Goal: Transaction & Acquisition: Purchase product/service

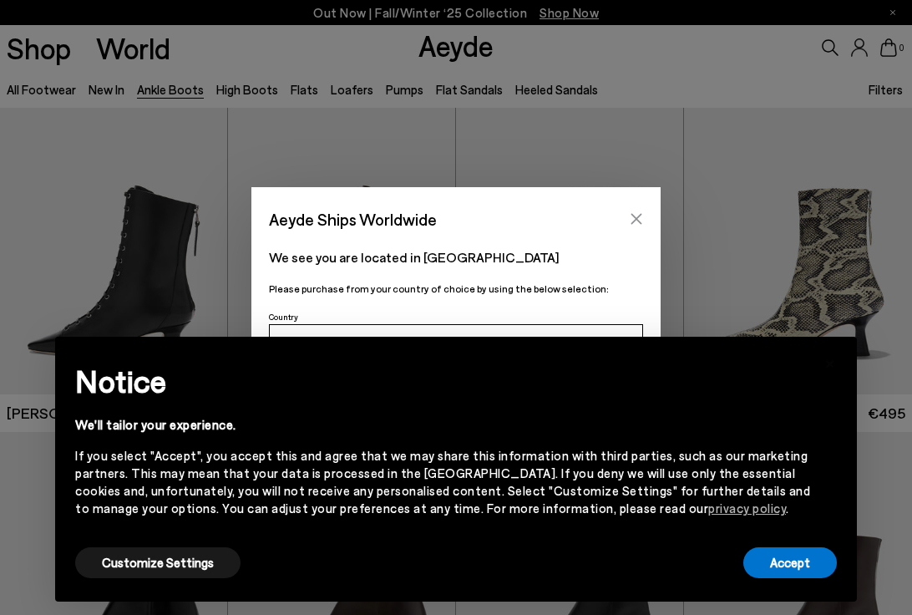
click at [637, 218] on icon "Close" at bounding box center [637, 219] width 11 height 11
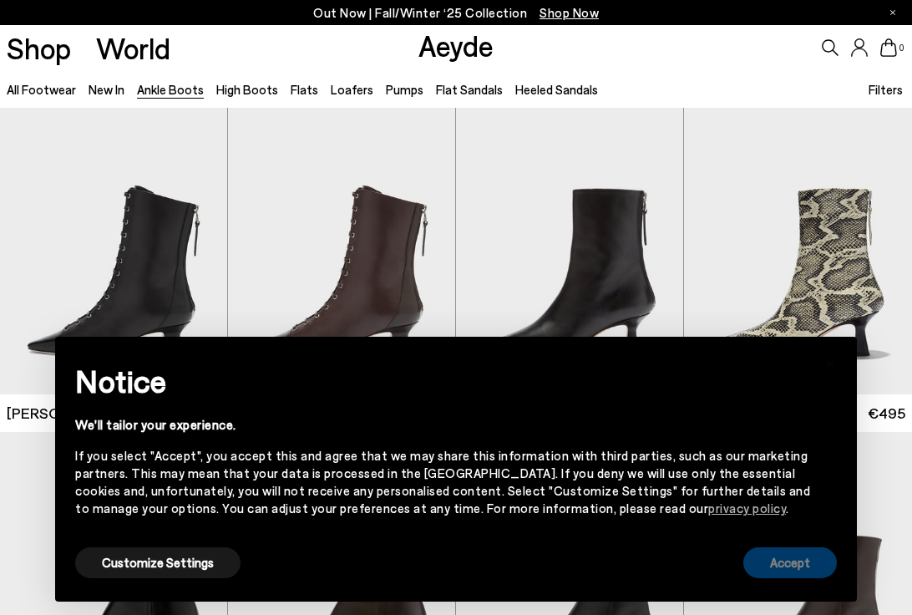
click at [787, 561] on button "Accept" at bounding box center [791, 562] width 94 height 31
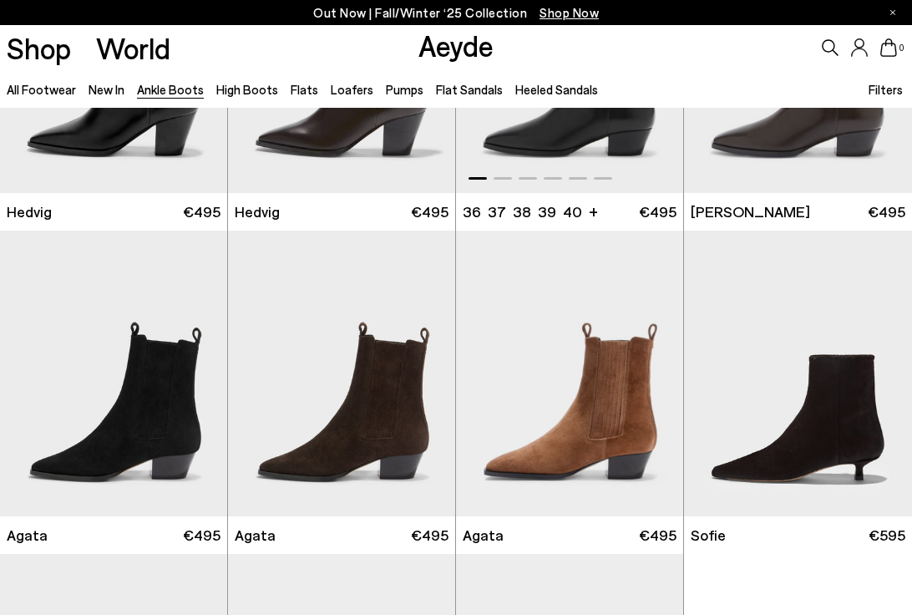
scroll to position [289, 0]
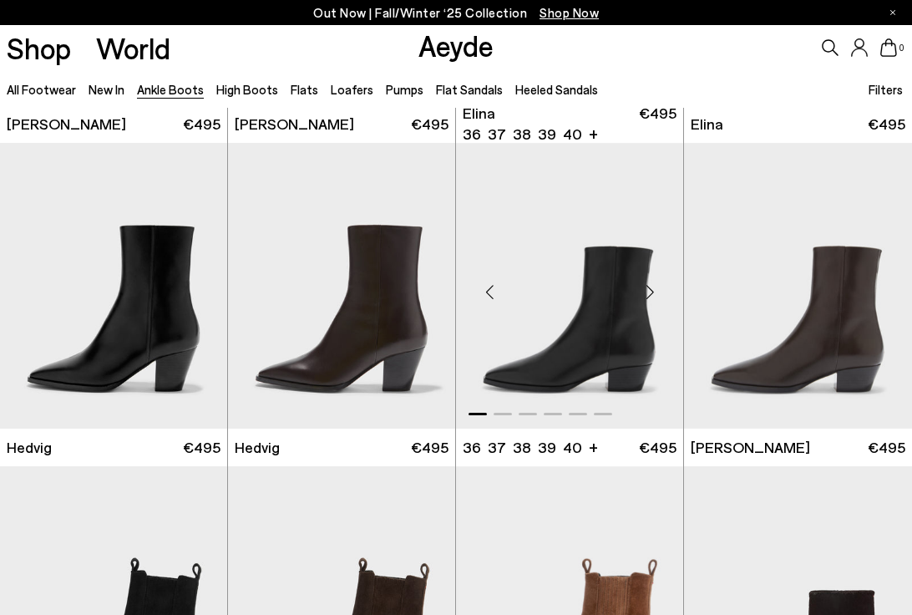
click at [646, 292] on div "Next slide" at bounding box center [650, 292] width 50 height 50
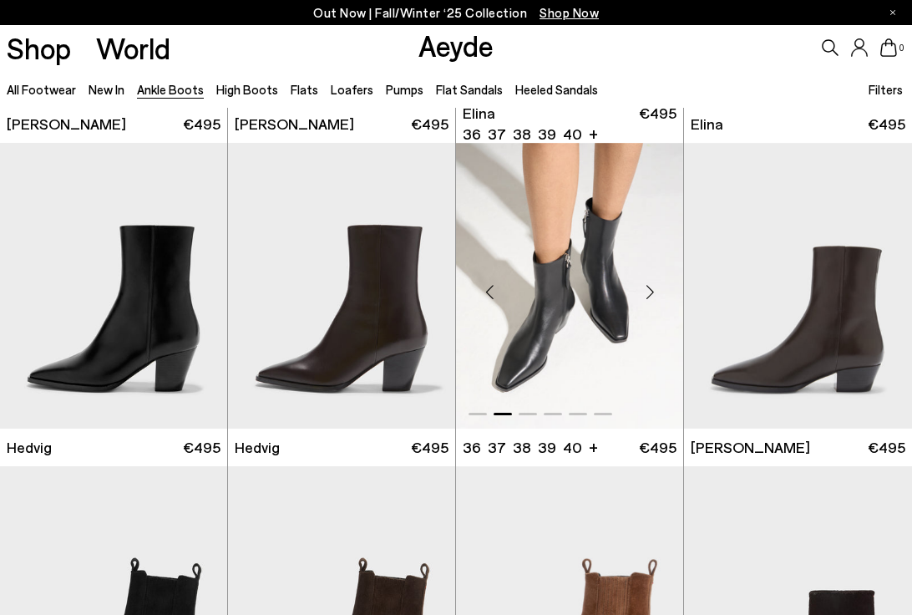
click at [646, 292] on div "Next slide" at bounding box center [650, 292] width 50 height 50
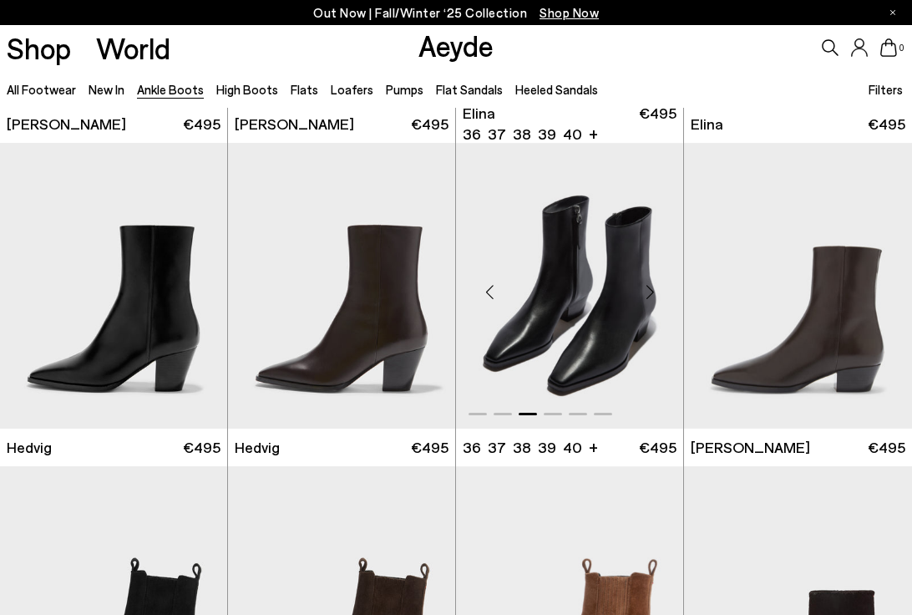
click at [647, 292] on div "Next slide" at bounding box center [650, 292] width 50 height 50
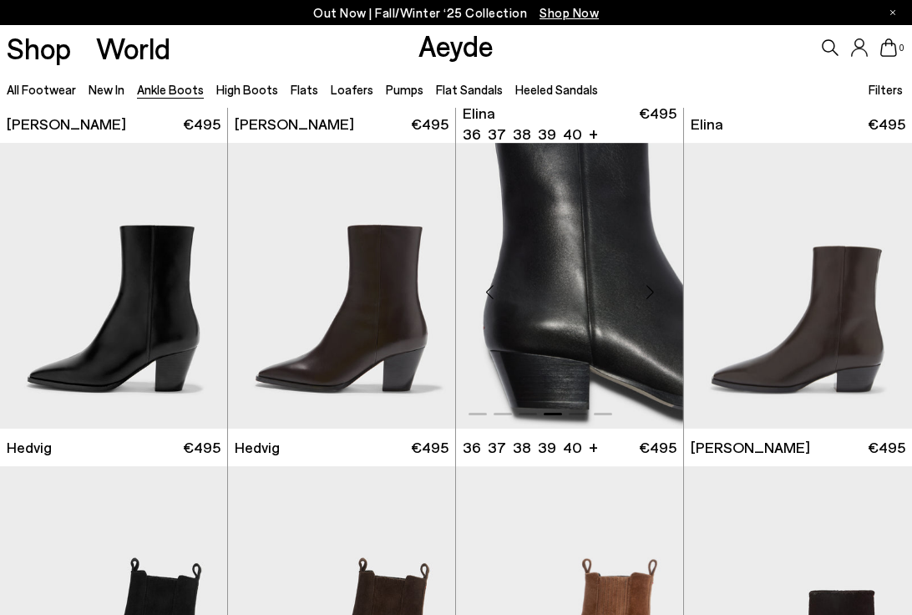
click at [647, 292] on div "Next slide" at bounding box center [650, 292] width 50 height 50
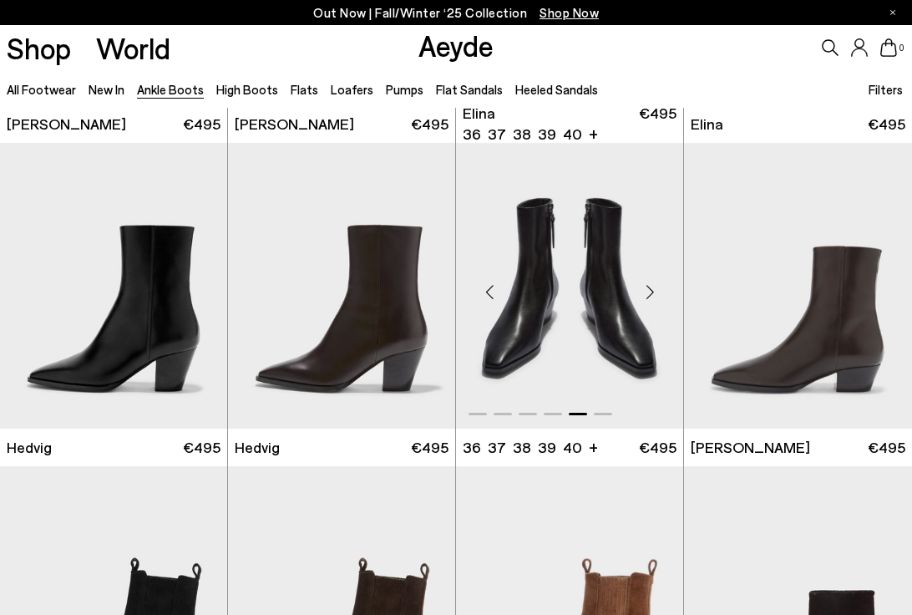
click at [647, 292] on div "Next slide" at bounding box center [650, 292] width 50 height 50
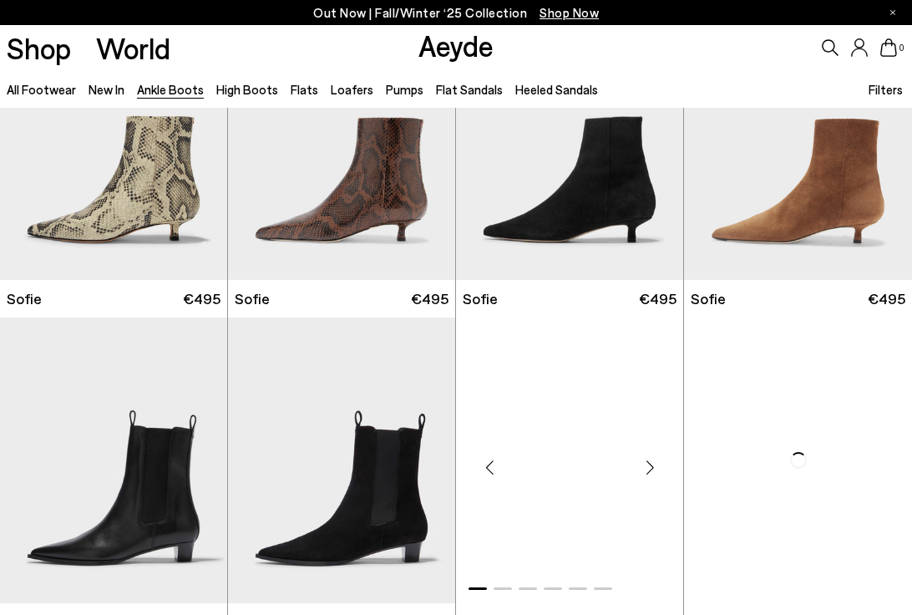
scroll to position [1977, 0]
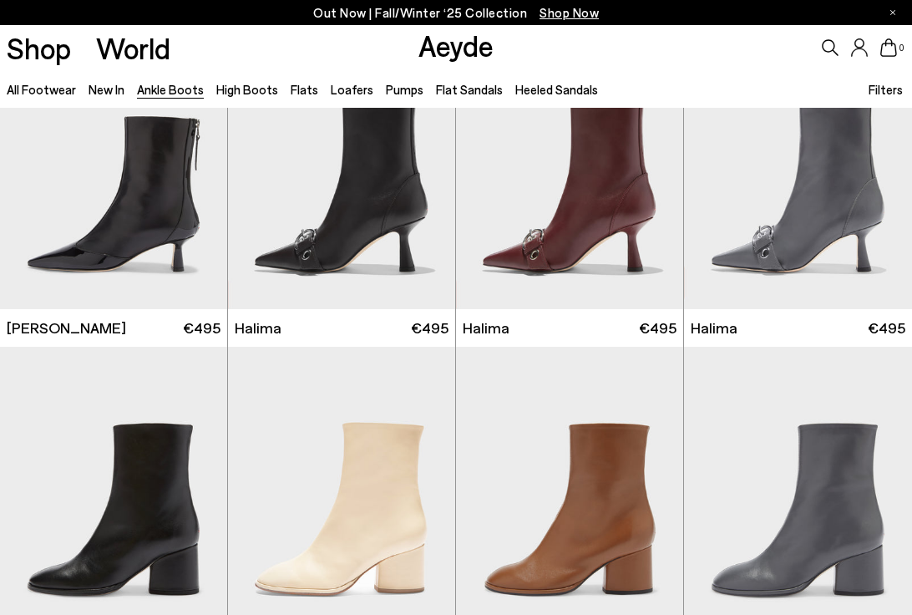
scroll to position [3788, 0]
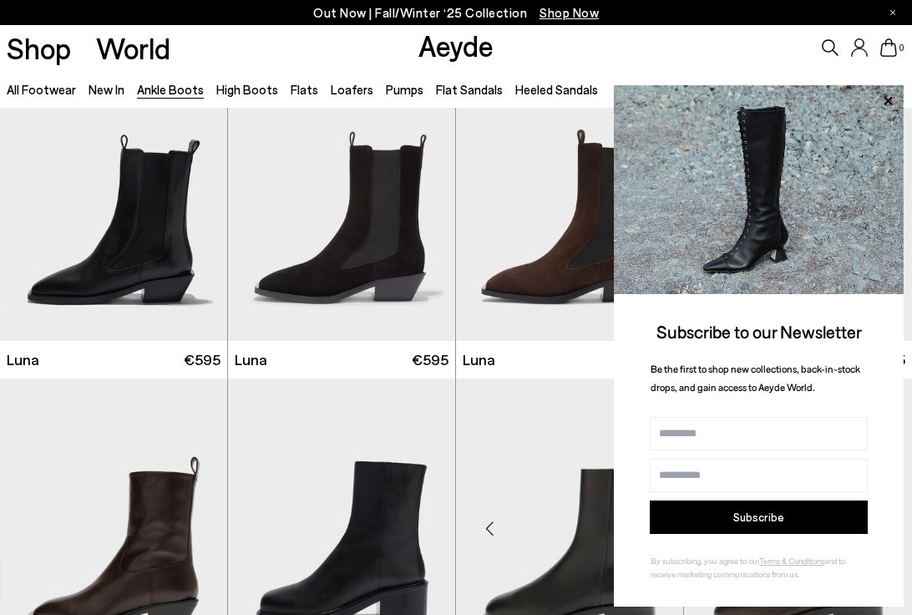
scroll to position [4470, 0]
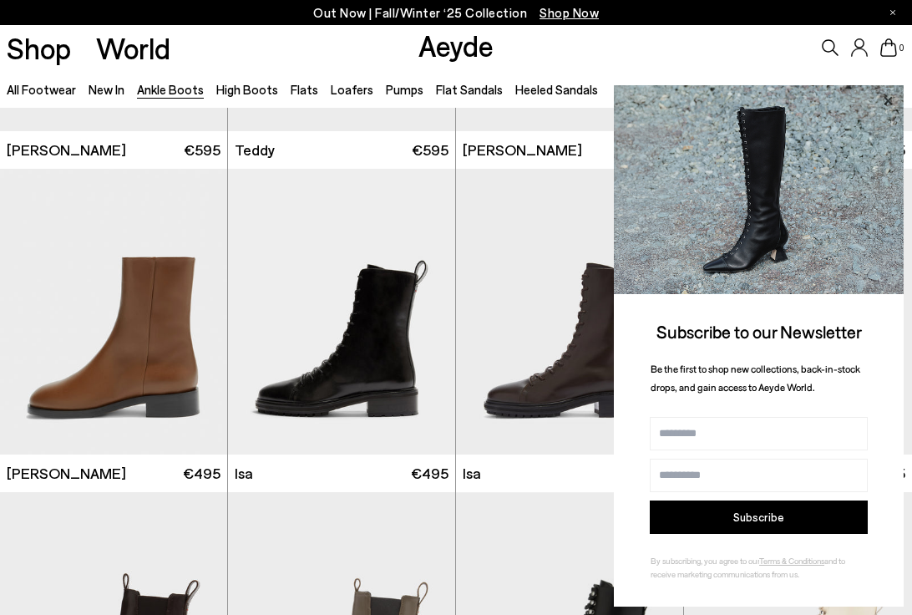
click at [888, 99] on icon at bounding box center [888, 101] width 22 height 22
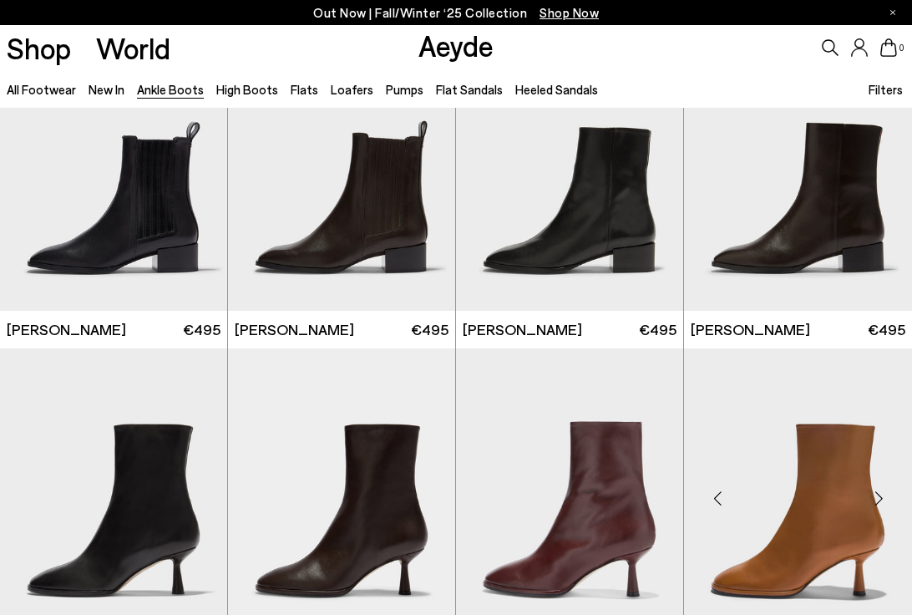
scroll to position [5529, 0]
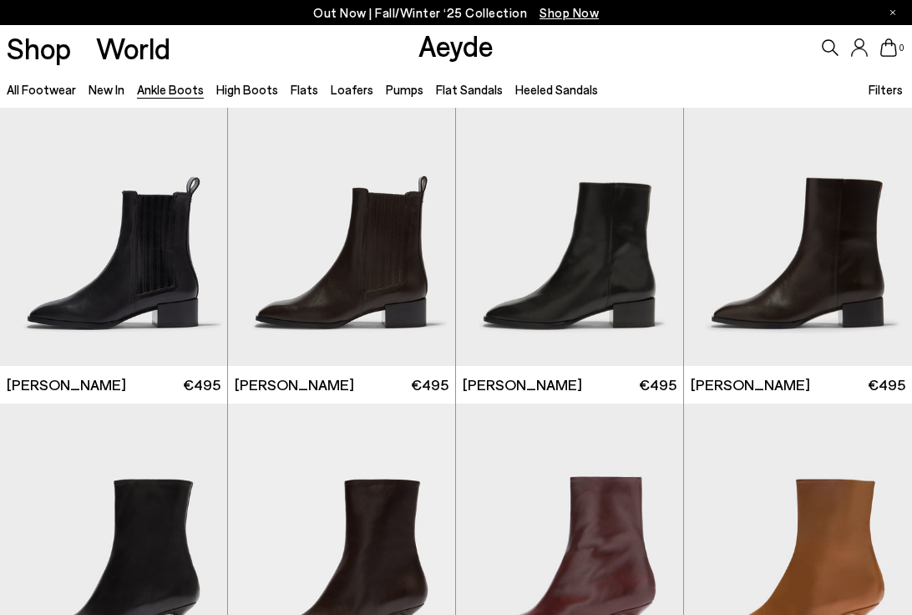
click at [879, 88] on span "Filters" at bounding box center [886, 89] width 34 height 15
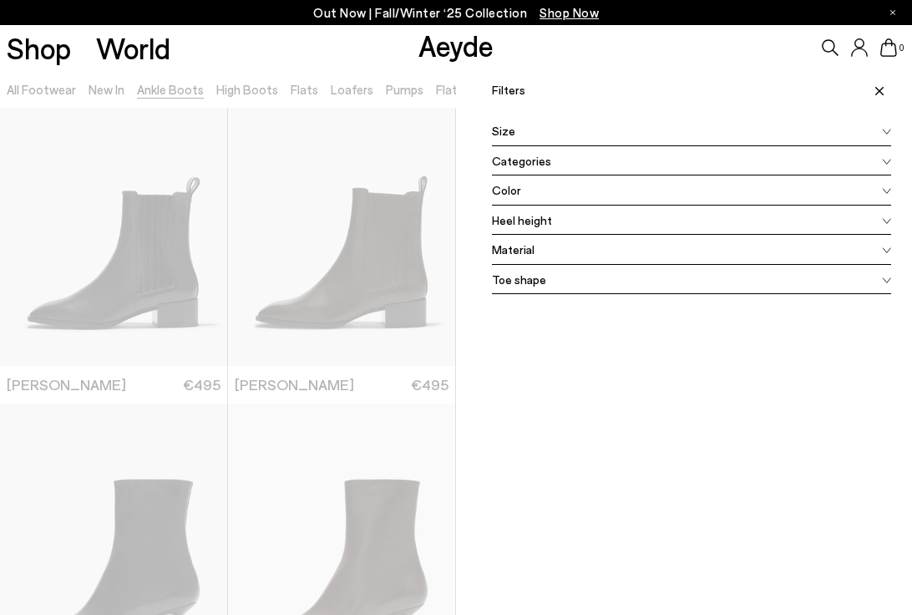
click at [534, 137] on div "Size" at bounding box center [691, 131] width 399 height 30
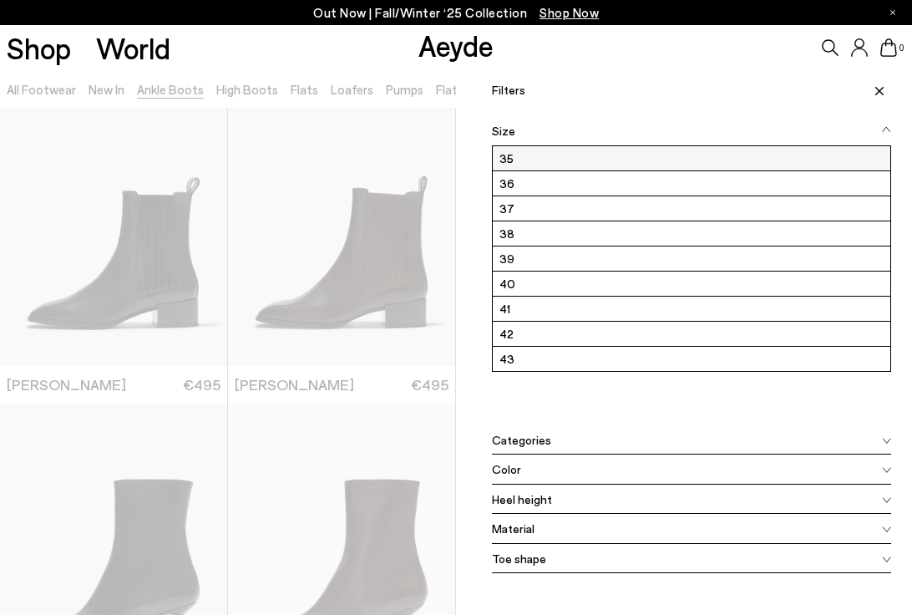
click at [529, 158] on label "35" at bounding box center [692, 158] width 398 height 24
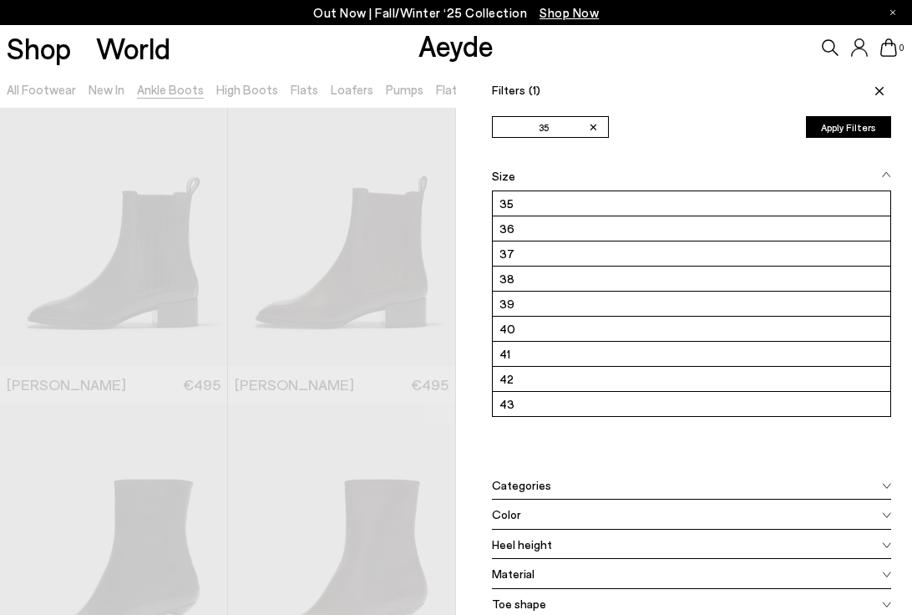
scroll to position [0, 0]
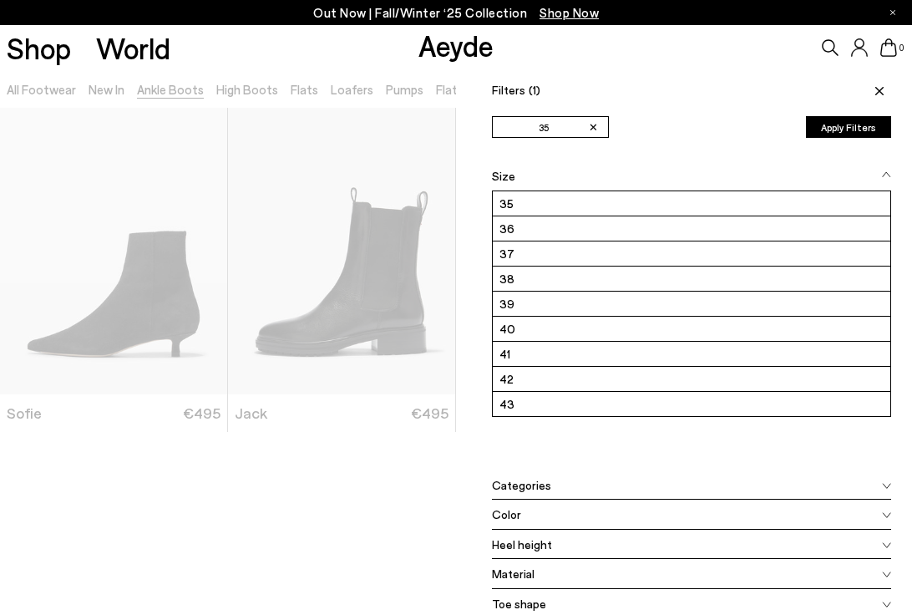
click at [869, 128] on button "Apply Filters" at bounding box center [848, 127] width 85 height 22
